Goal: Information Seeking & Learning: Find specific page/section

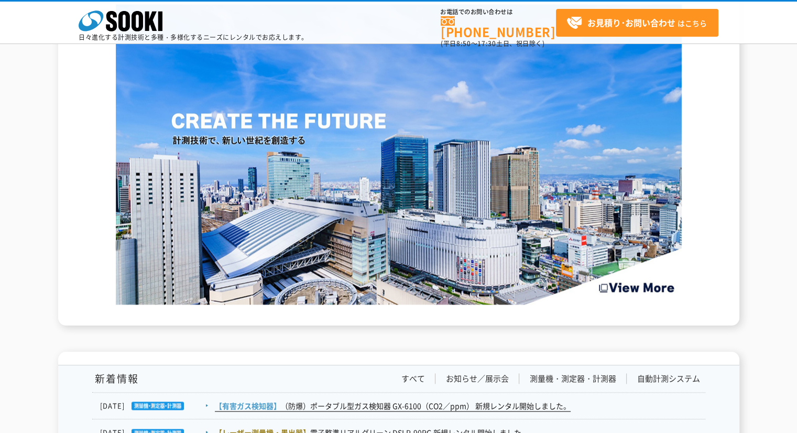
scroll to position [1572, 0]
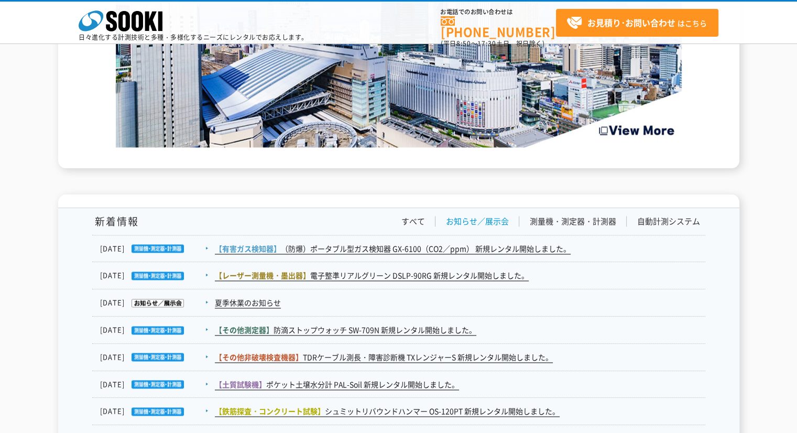
click at [471, 220] on link "お知らせ／展示会" at bounding box center [477, 221] width 63 height 11
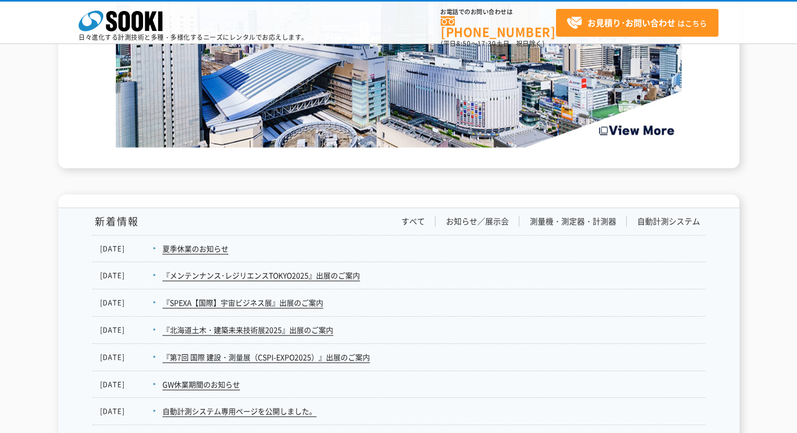
click at [410, 227] on div "新着情報 すべて お知らせ／展示会 測量機・測定器・計測器 自動計測システム" at bounding box center [398, 225] width 613 height 19
click at [410, 225] on div "新着情報 すべて お知らせ／展示会 測量機・測定器・計測器 自動計測システム" at bounding box center [398, 225] width 613 height 19
click at [410, 224] on link "すべて" at bounding box center [414, 221] width 24 height 11
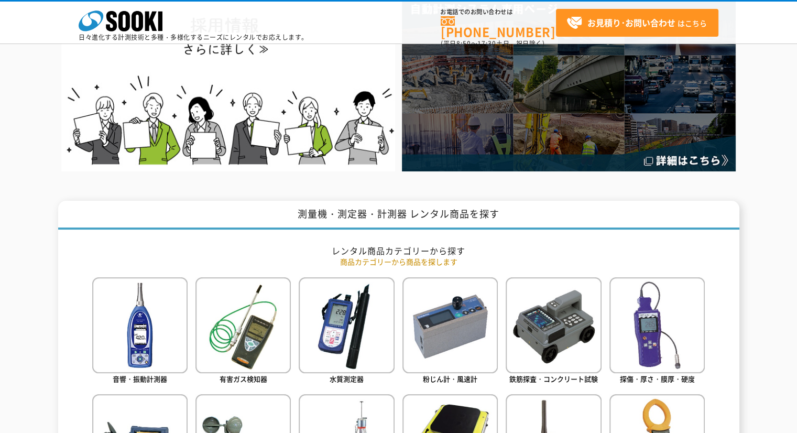
scroll to position [0, 0]
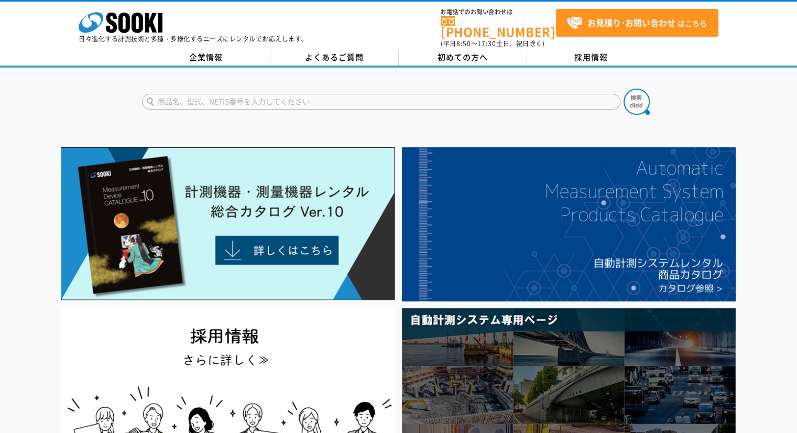
click at [333, 95] on input "text" at bounding box center [381, 102] width 479 height 16
type input "インスタ"
click at [624, 89] on button at bounding box center [637, 102] width 26 height 26
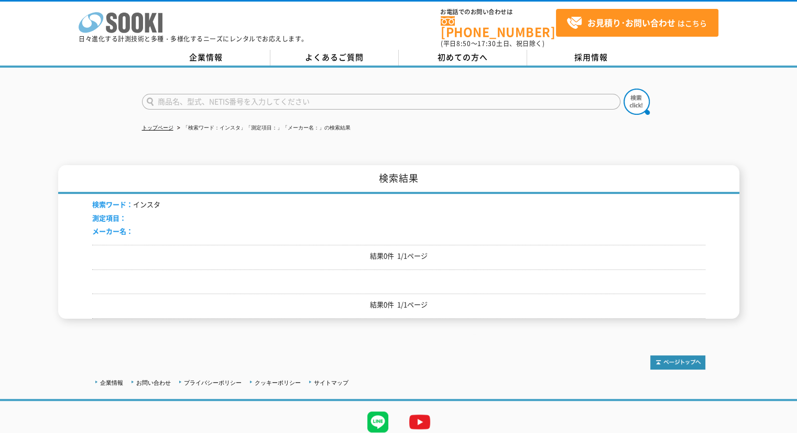
click at [149, 20] on polygon at bounding box center [151, 22] width 12 height 19
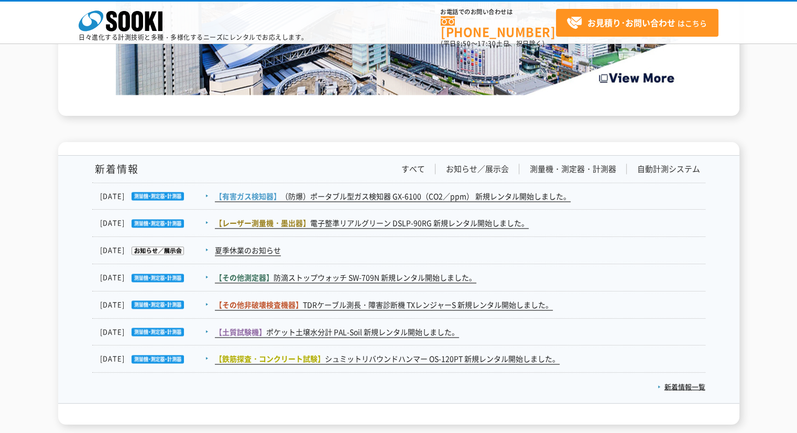
scroll to position [1764, 0]
